Goal: Task Accomplishment & Management: Use online tool/utility

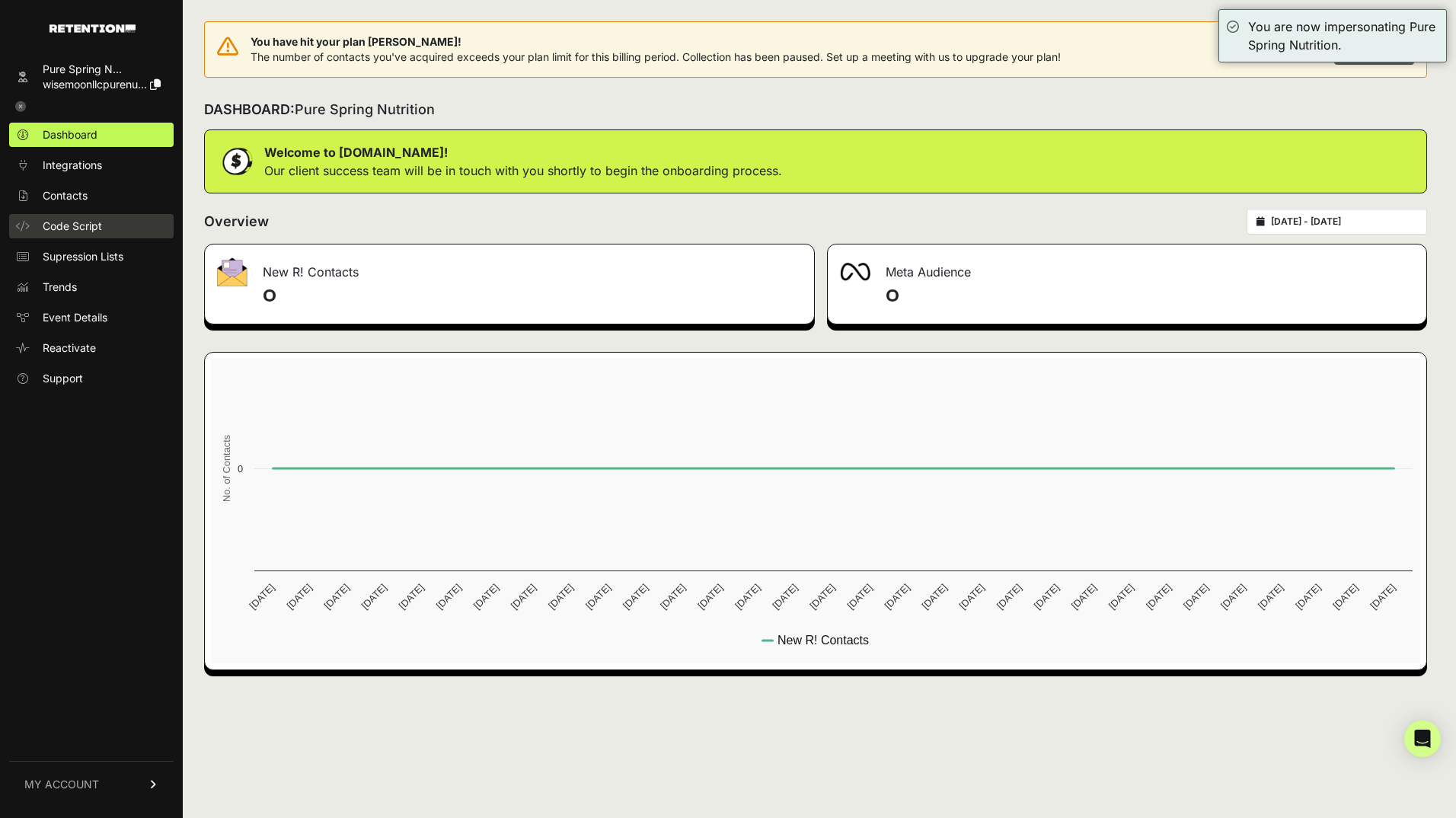
click at [98, 228] on span "Code Script" at bounding box center [72, 226] width 59 height 15
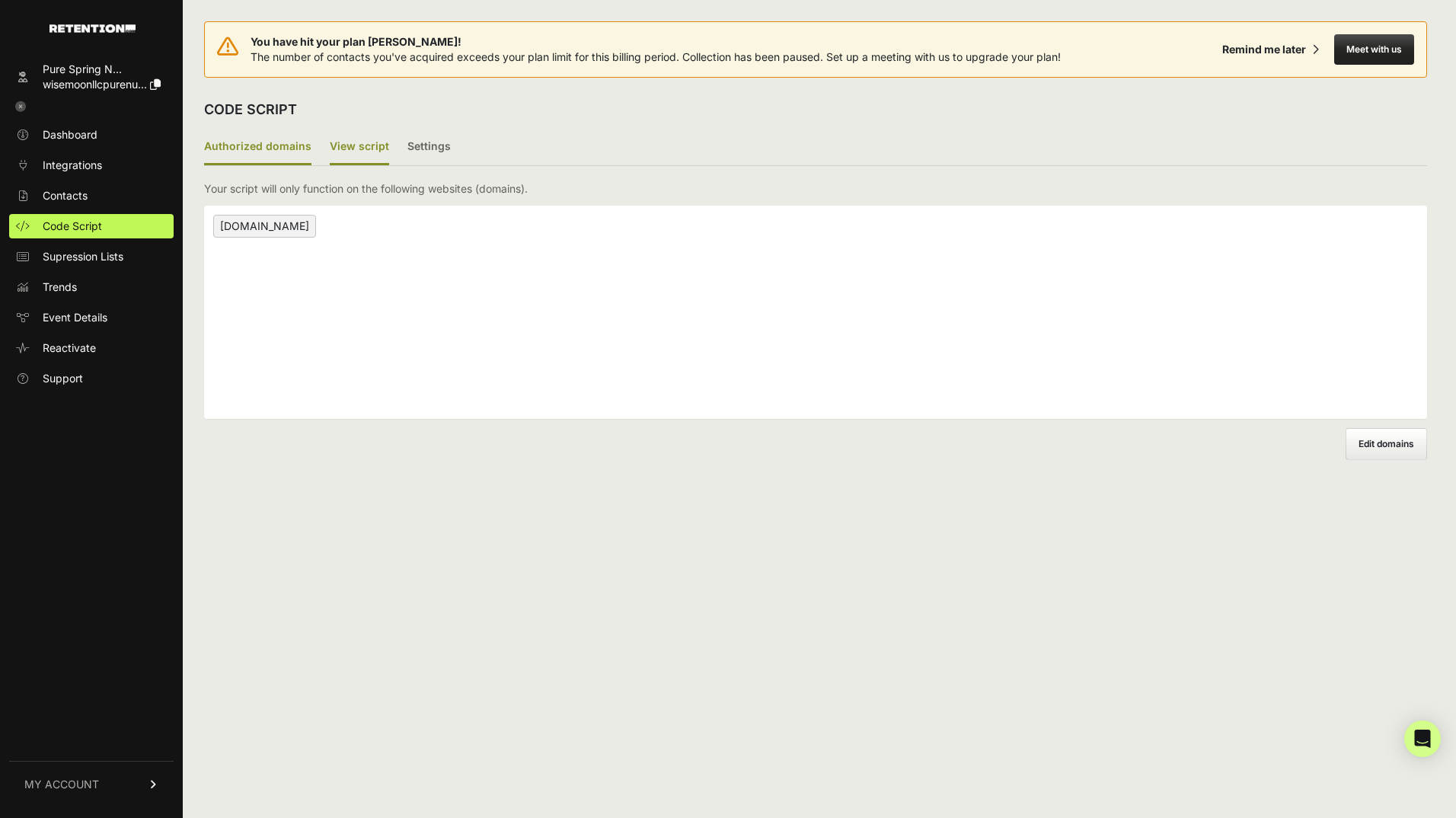
click at [373, 143] on label "View script" at bounding box center [359, 147] width 59 height 36
click at [0, 0] on input "View script" at bounding box center [0, 0] width 0 height 0
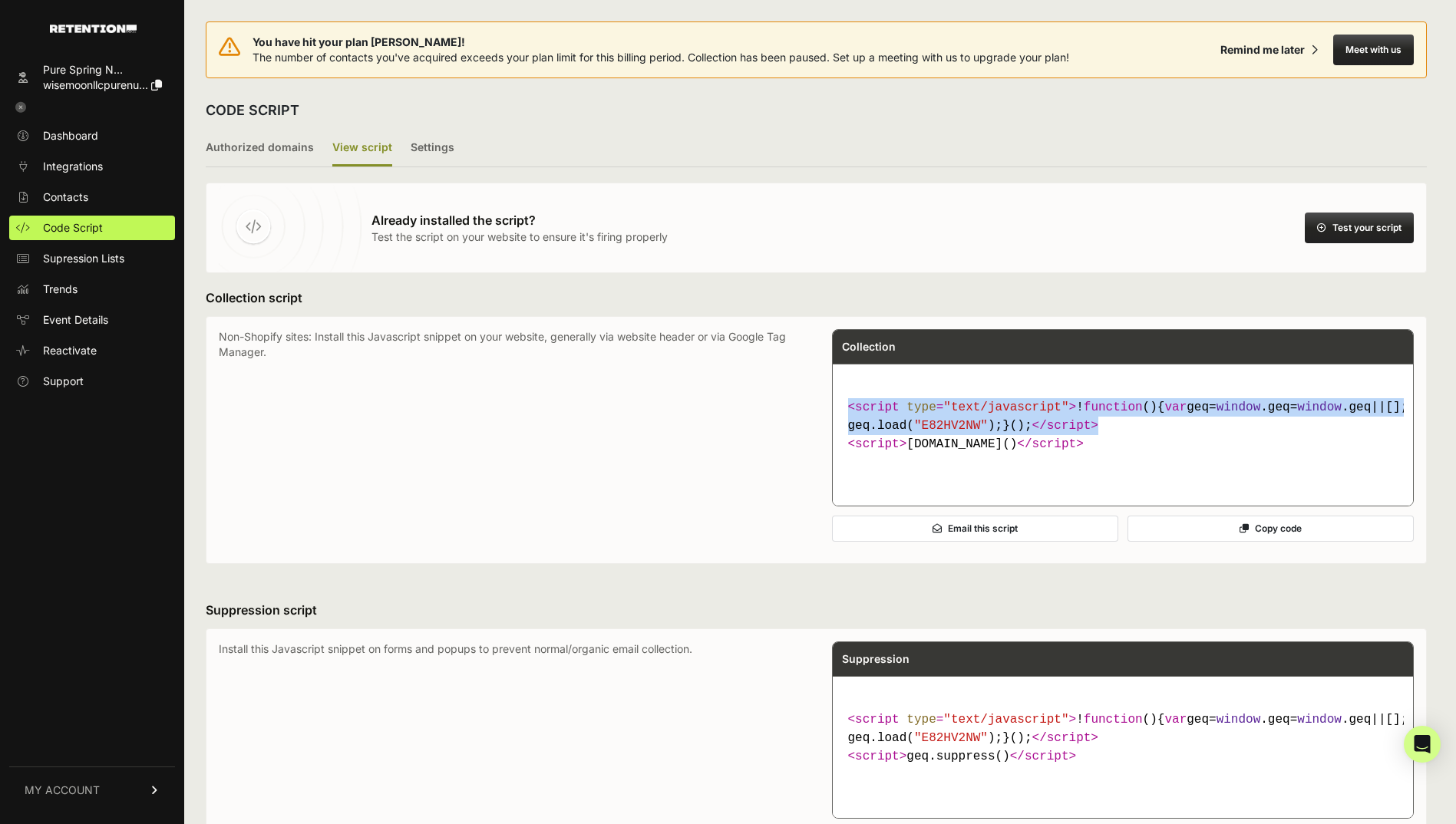
drag, startPoint x: 920, startPoint y: 464, endPoint x: 852, endPoint y: 413, distance: 85.0
click at [852, 413] on code "< script type = "text/javascript" > ! function ( ) { var geq= window .geq= wind…" at bounding box center [1123, 425] width 562 height 68
copy code "< script type = "text/javascript" > ! function ( ) { var geq= window .geq= wind…"
